Goal: Task Accomplishment & Management: Manage account settings

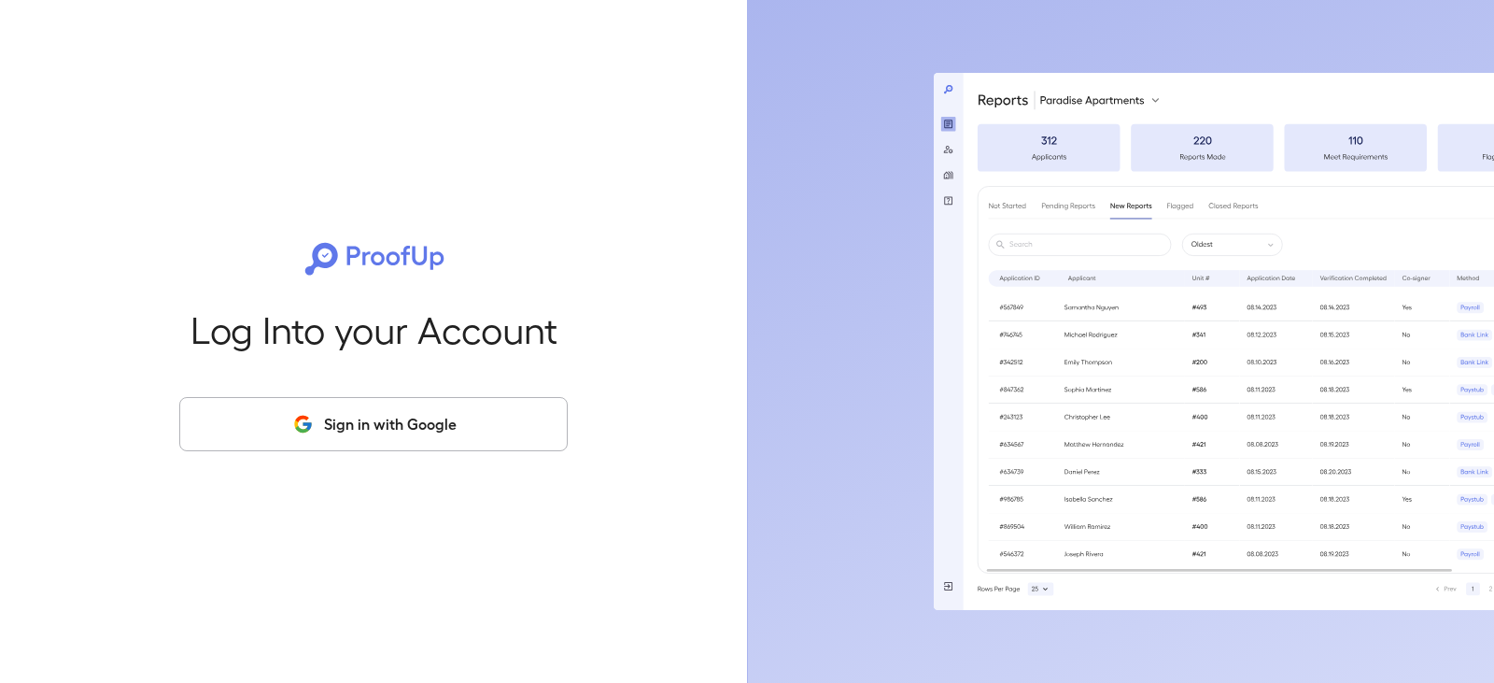
click at [442, 432] on button "Sign in with Google" at bounding box center [373, 424] width 389 height 54
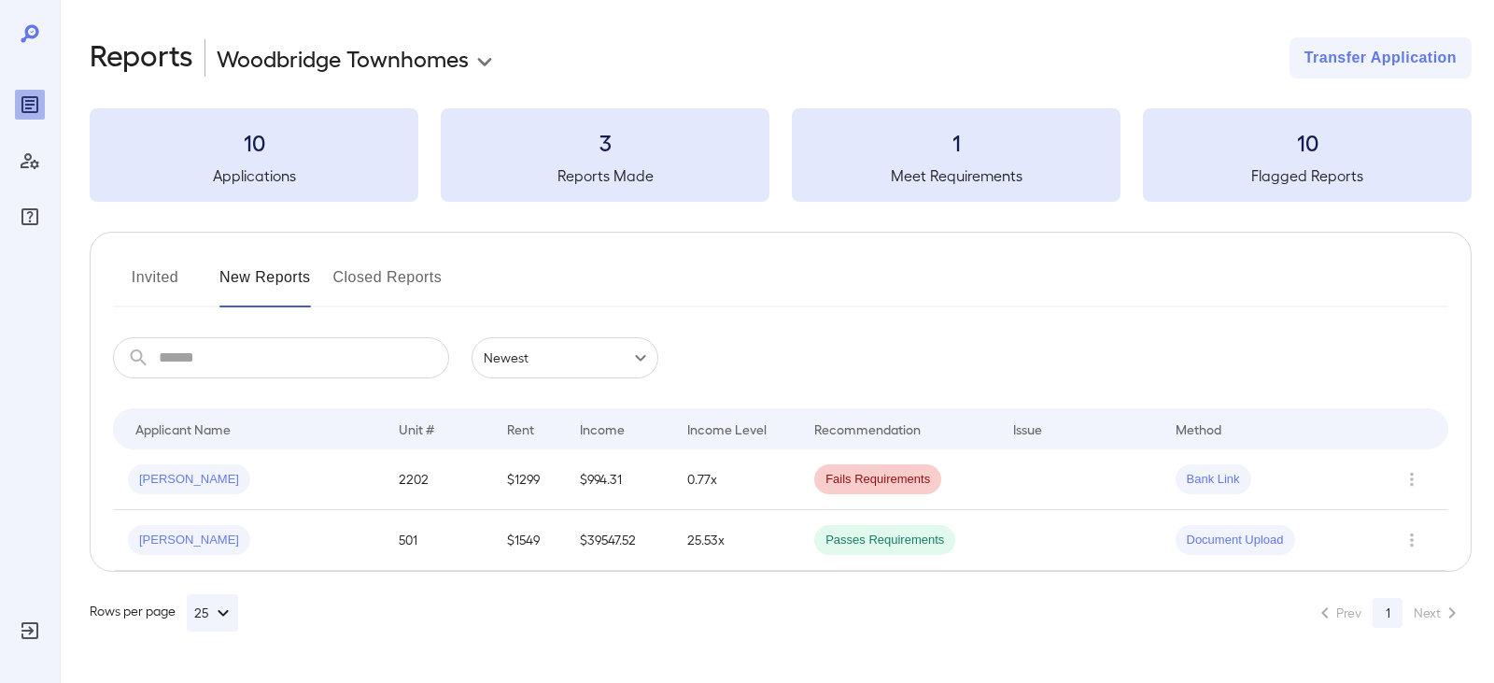
click at [186, 272] on button "Invited" at bounding box center [155, 284] width 84 height 45
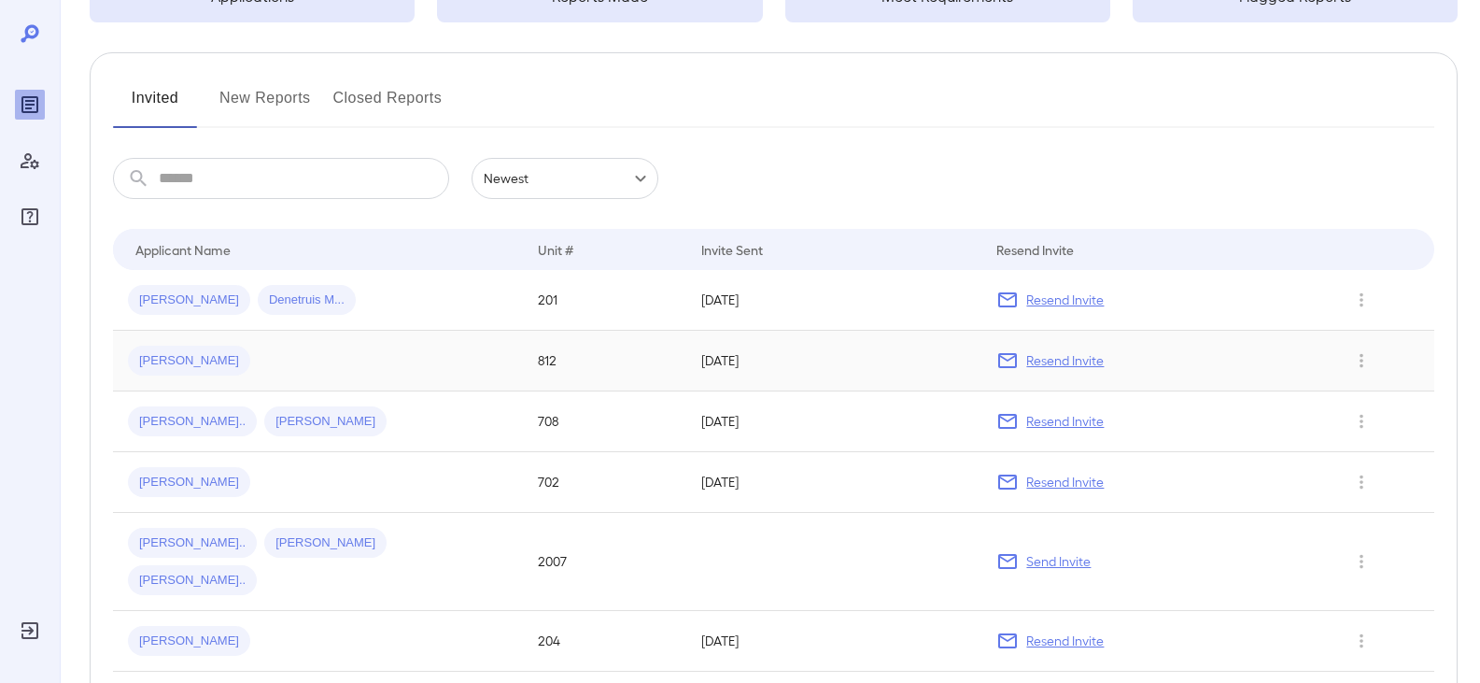
scroll to position [187, 0]
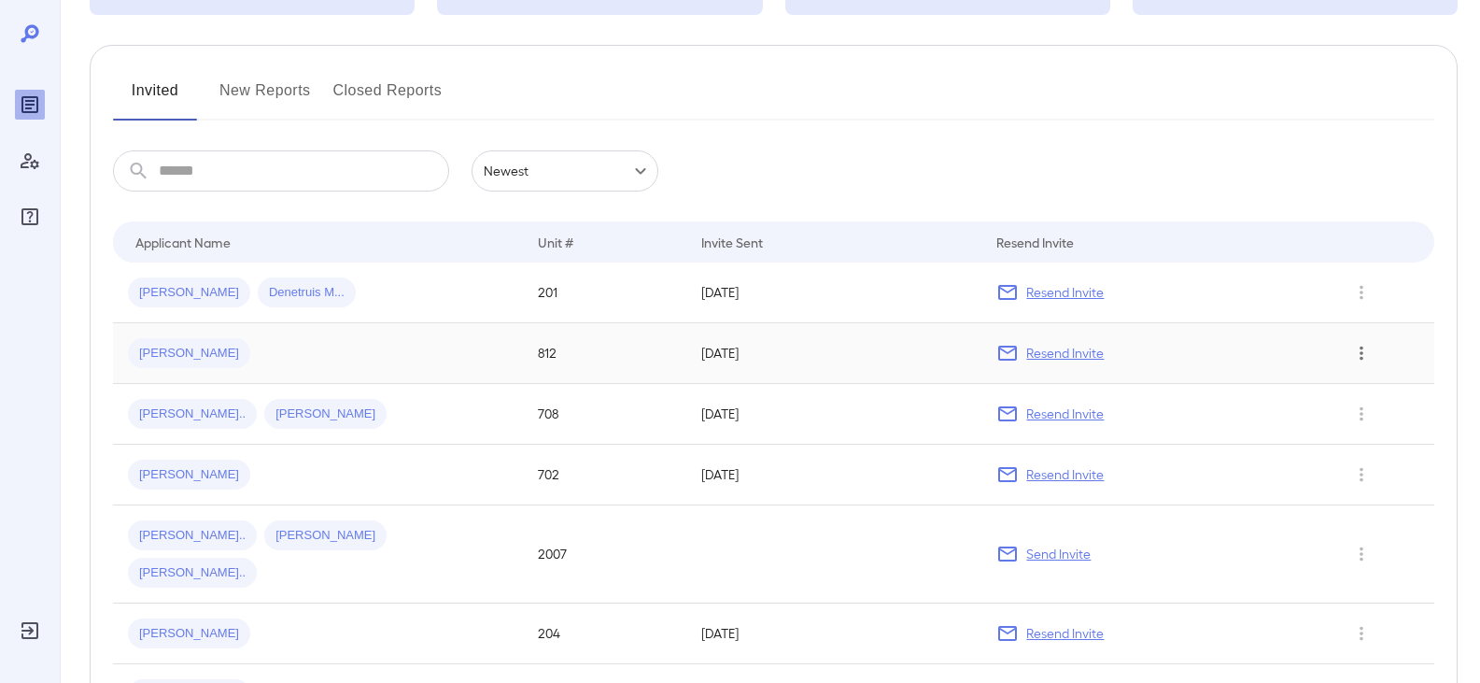
click at [1359, 355] on icon "Row Actions" at bounding box center [1361, 353] width 21 height 22
click at [1363, 387] on li "View Application" at bounding box center [1406, 390] width 148 height 30
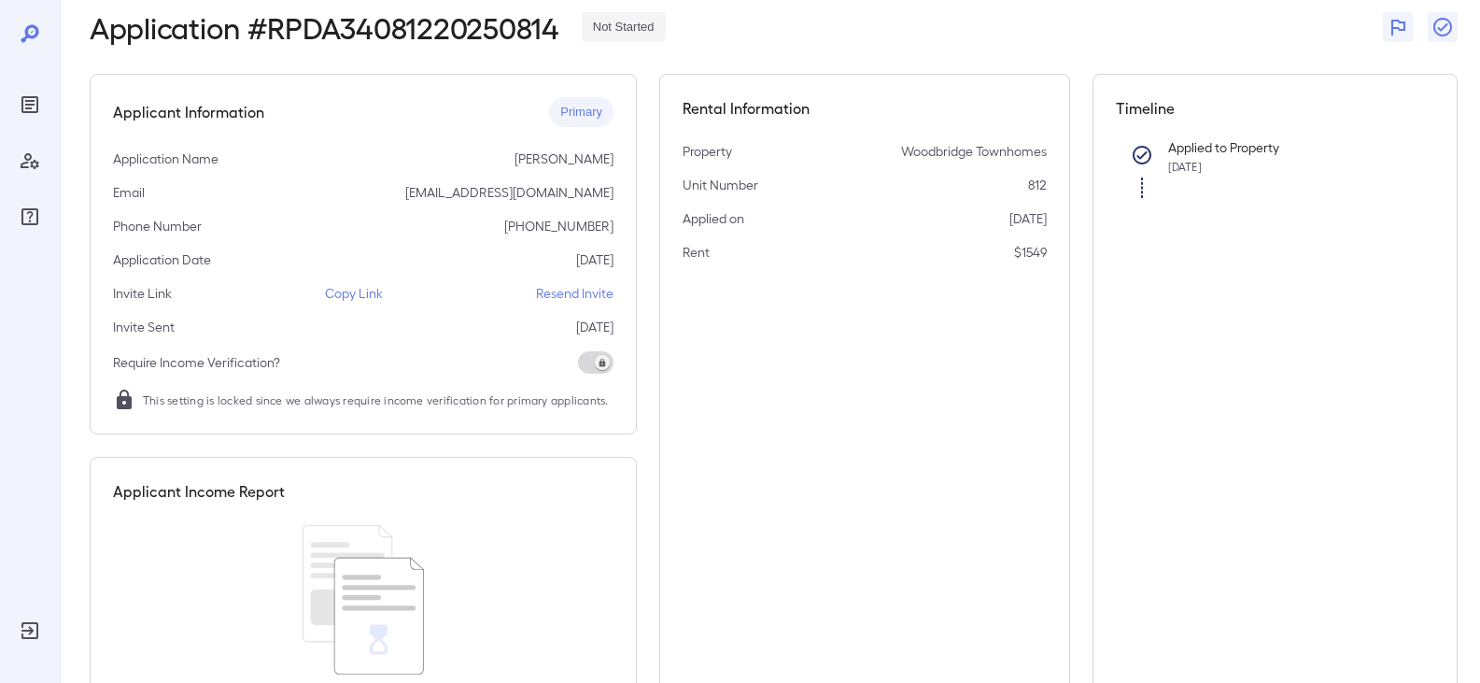
scroll to position [195, 0]
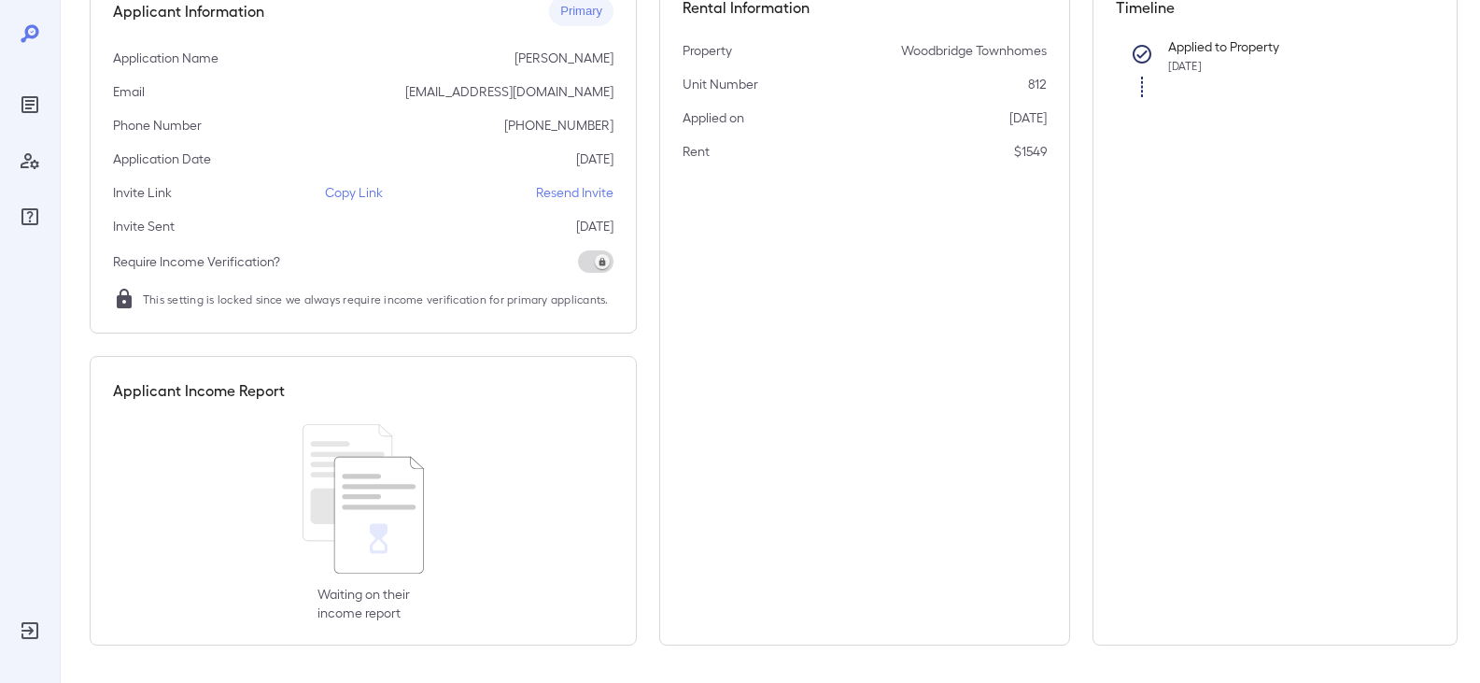
click at [395, 509] on icon at bounding box center [379, 506] width 74 height 5
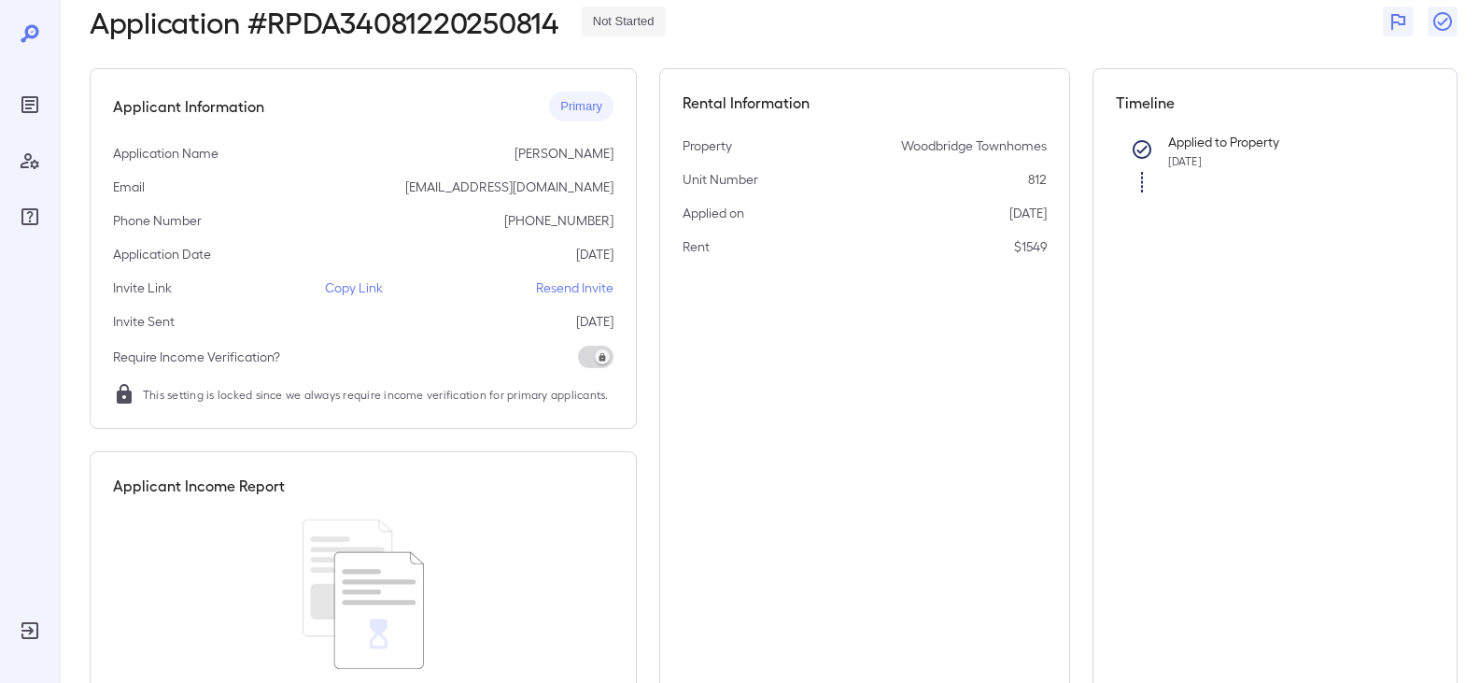
scroll to position [0, 0]
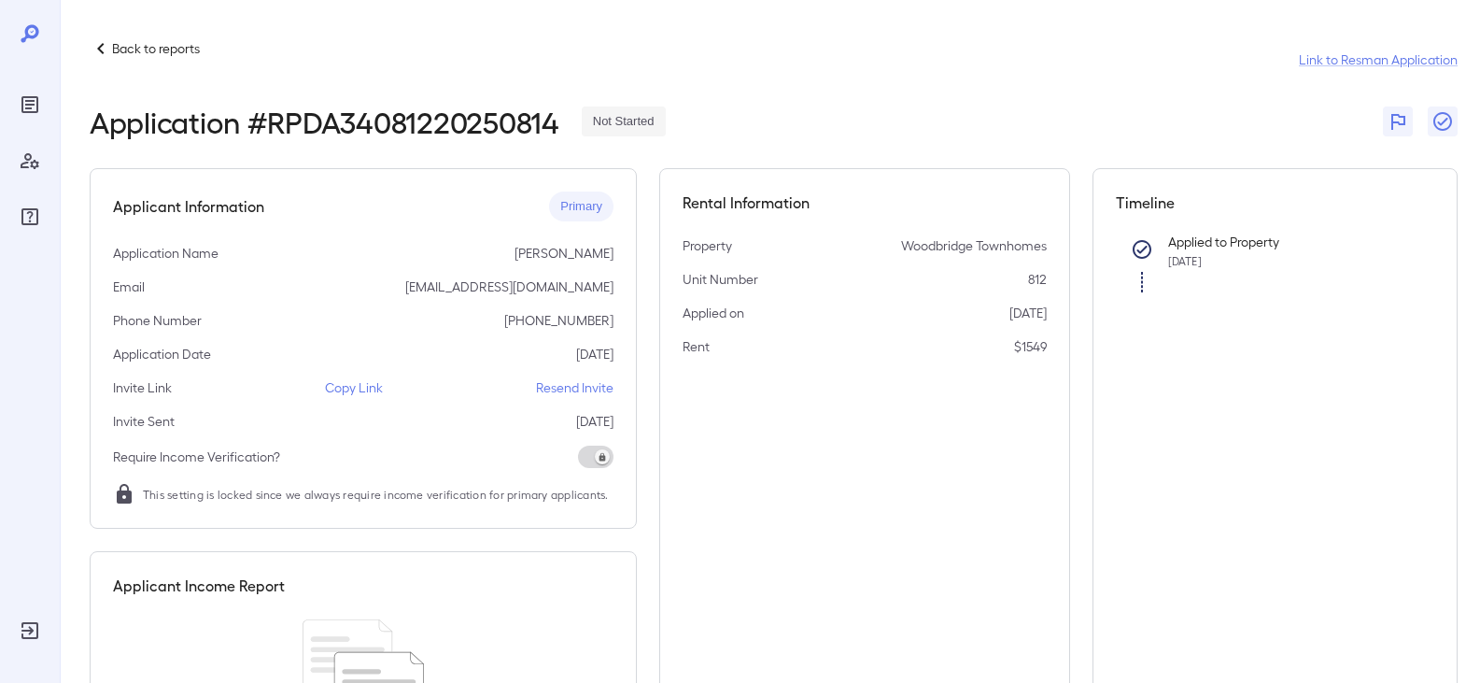
click at [555, 386] on p "Resend Invite" at bounding box center [575, 387] width 78 height 19
click at [566, 387] on p "Resend Invite" at bounding box center [575, 387] width 78 height 19
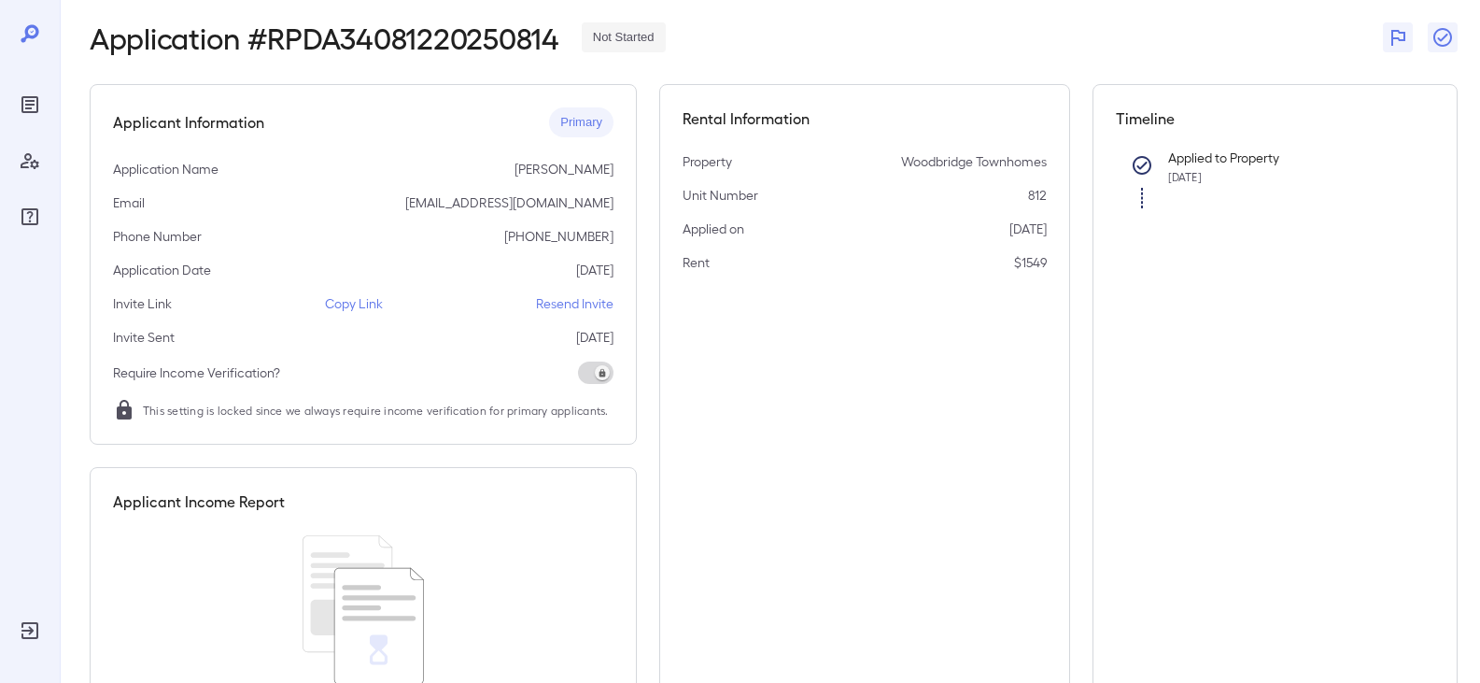
scroll to position [195, 0]
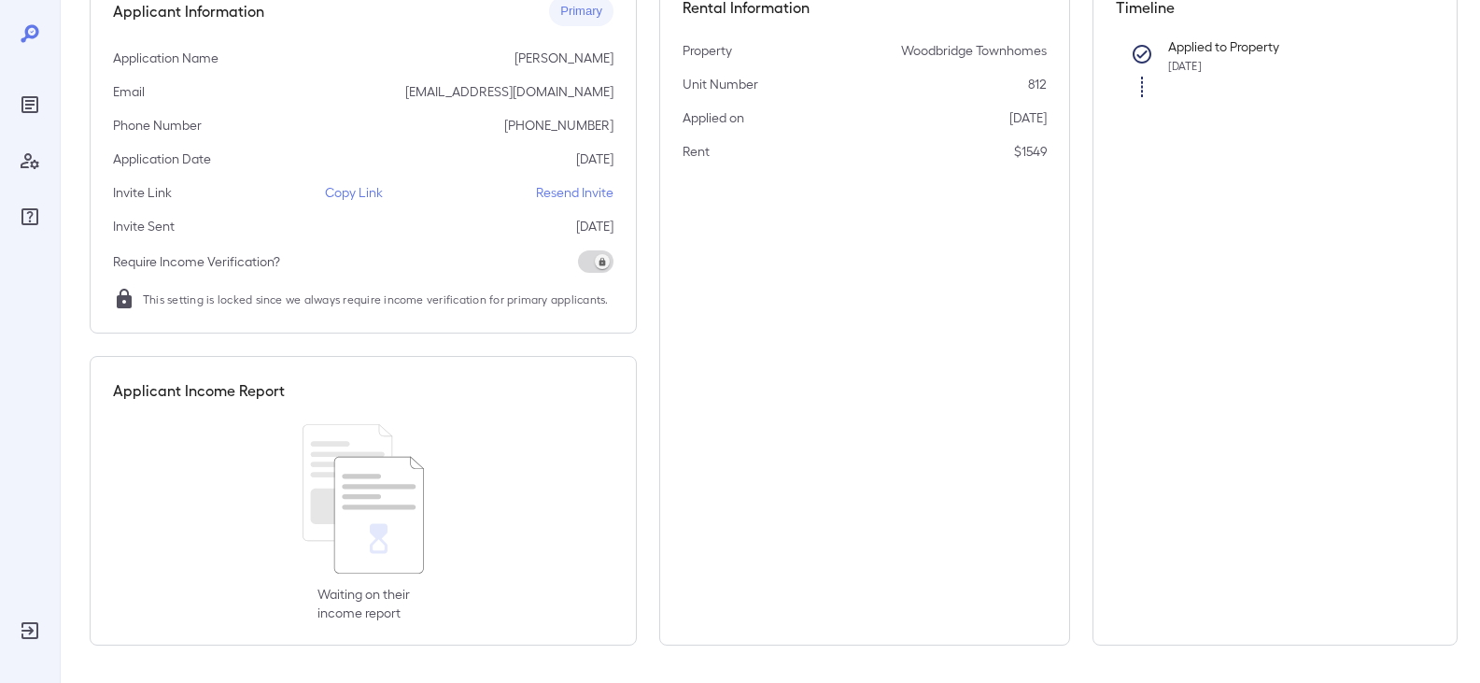
click at [365, 483] on icon at bounding box center [363, 498] width 121 height 149
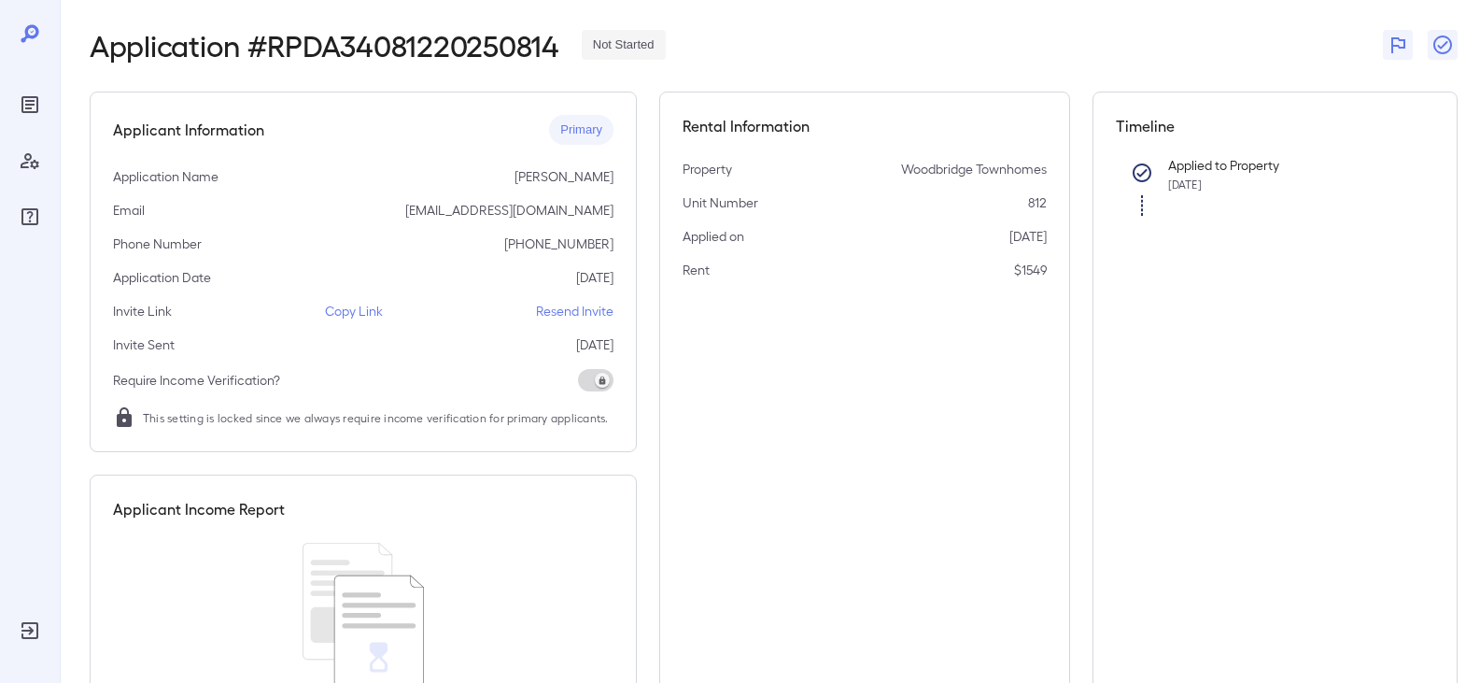
scroll to position [0, 0]
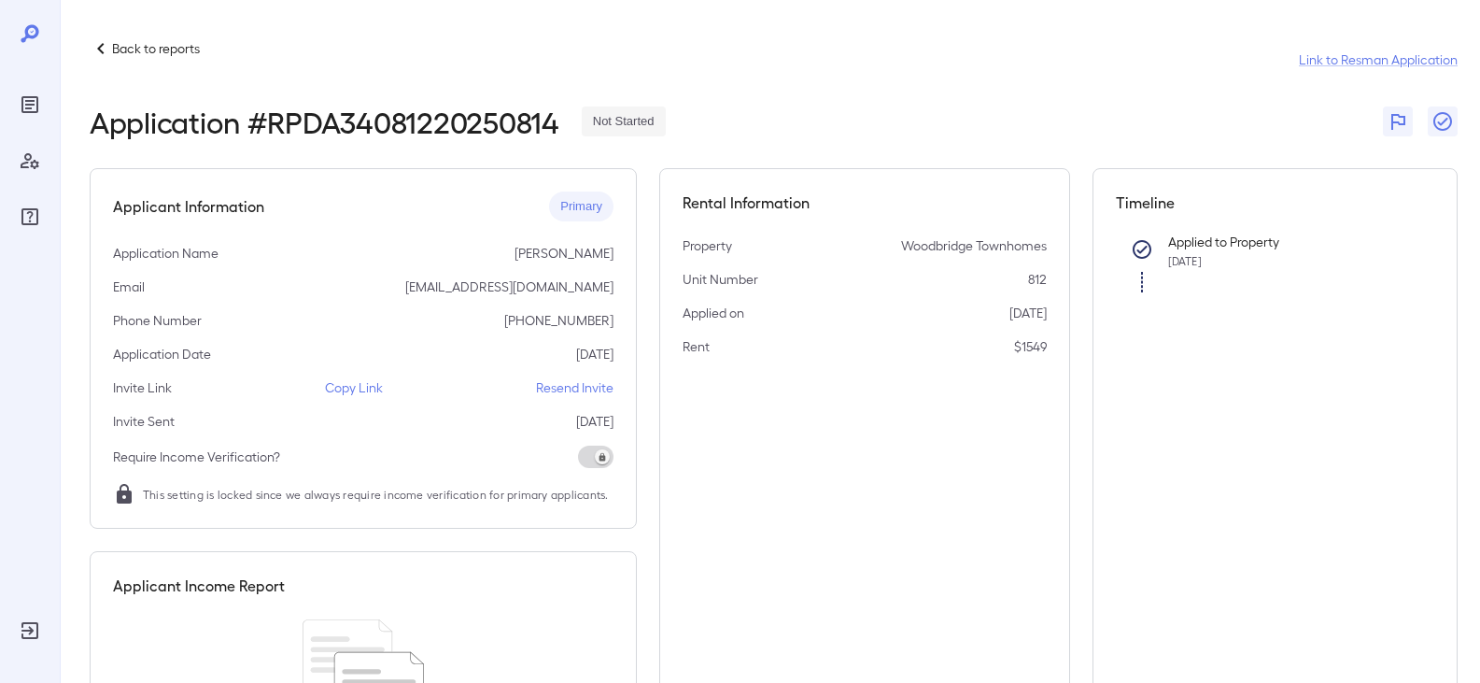
click at [135, 49] on p "Back to reports" at bounding box center [156, 48] width 88 height 19
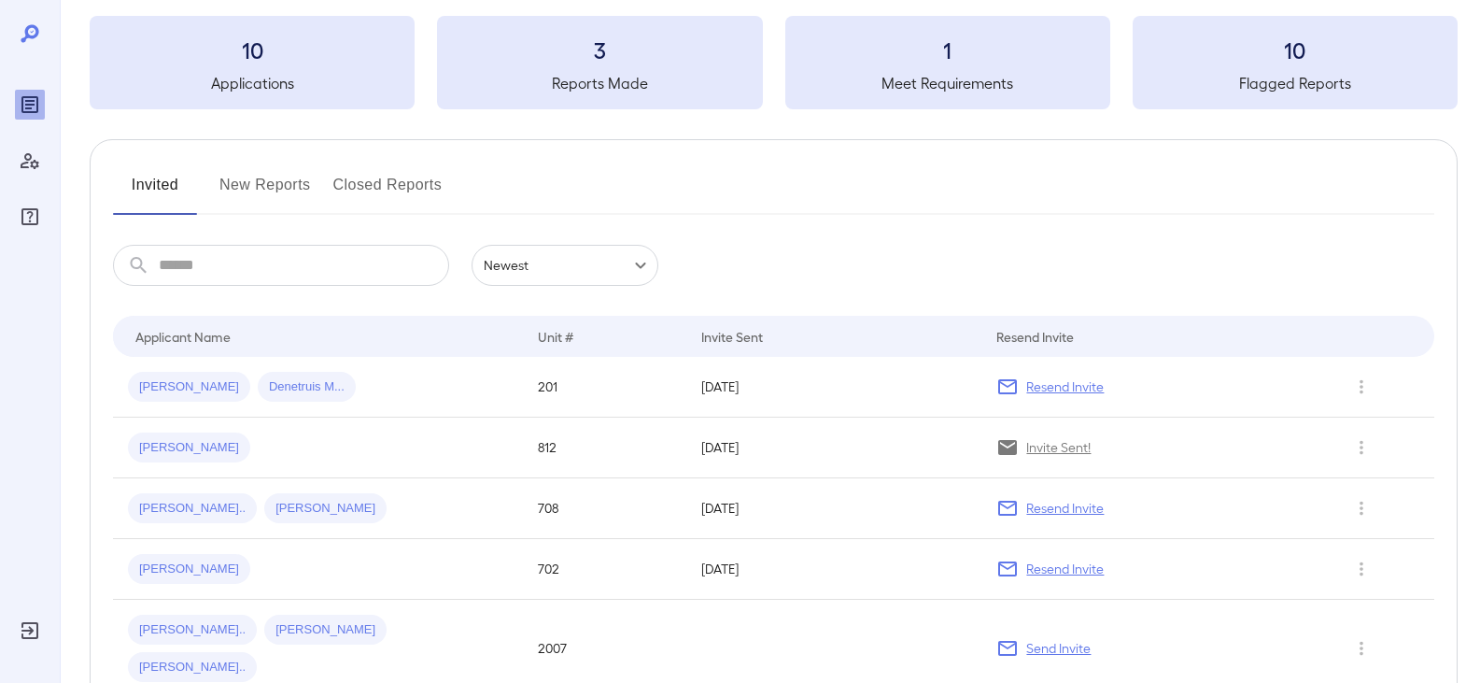
scroll to position [187, 0]
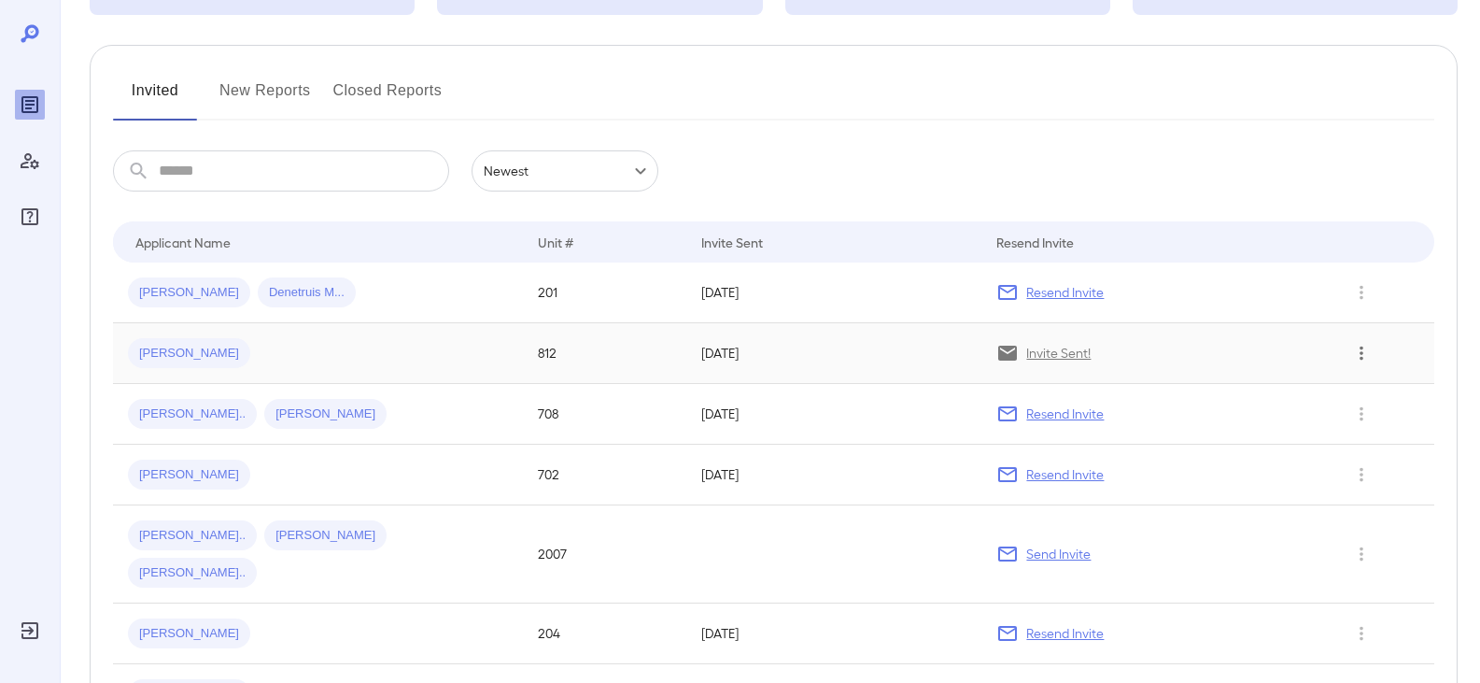
click at [1369, 353] on icon "Row Actions" at bounding box center [1361, 353] width 21 height 22
click at [171, 358] on div at bounding box center [740, 341] width 1480 height 683
click at [169, 354] on span "Isabel P..." at bounding box center [189, 354] width 122 height 18
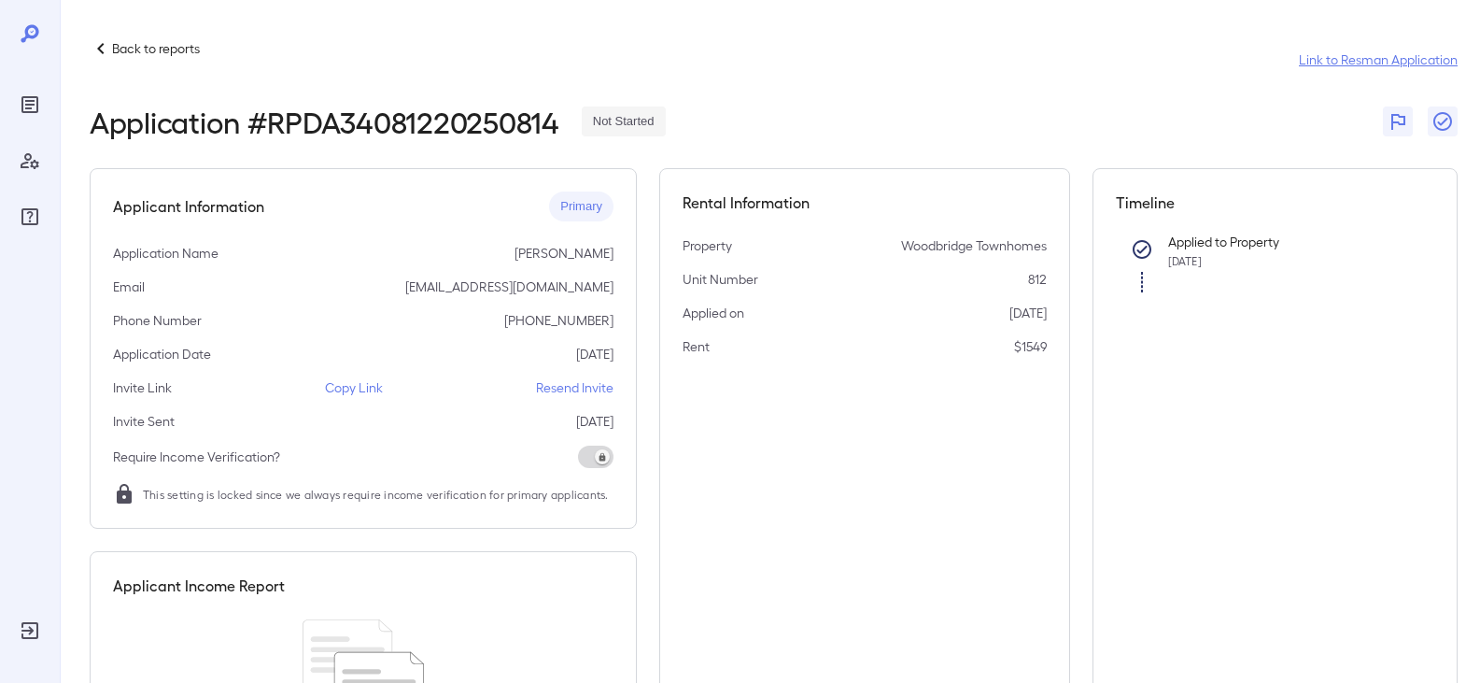
click at [1336, 58] on link "Link to Resman Application" at bounding box center [1378, 59] width 159 height 19
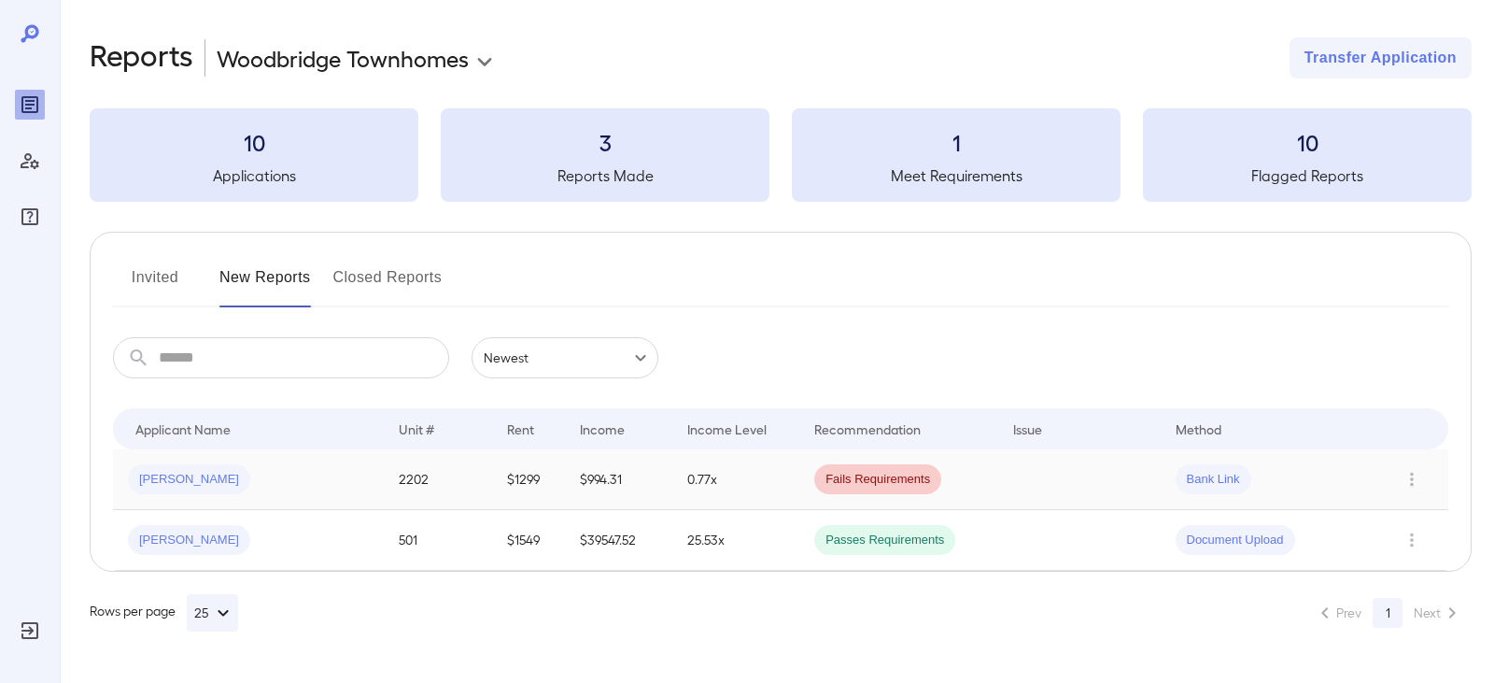
click at [856, 473] on span "Fails Requirements" at bounding box center [877, 480] width 127 height 18
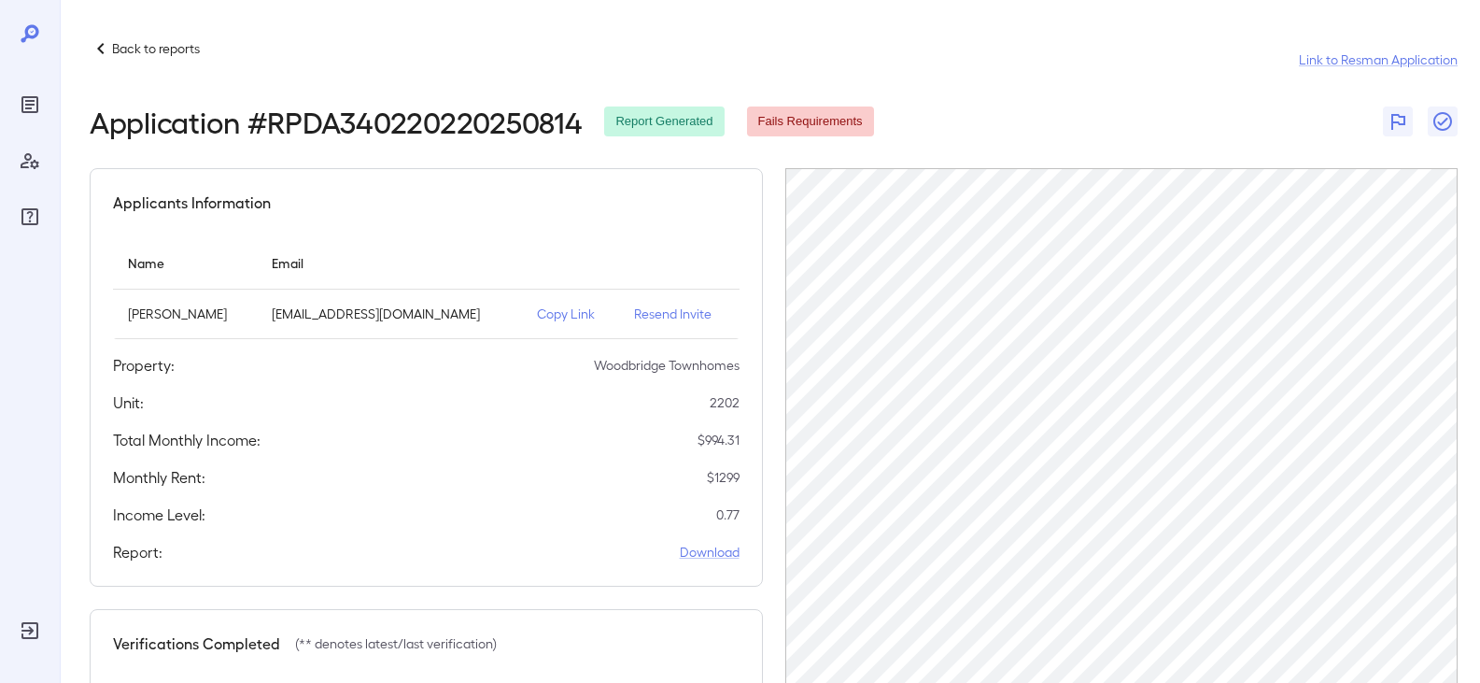
click at [694, 53] on div "Back to reports Link to Resman Application" at bounding box center [774, 59] width 1368 height 45
click at [110, 54] on icon at bounding box center [101, 48] width 22 height 22
